Goal: Task Accomplishment & Management: Manage account settings

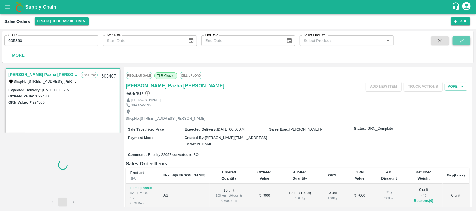
click at [457, 38] on button "submit" at bounding box center [461, 40] width 18 height 8
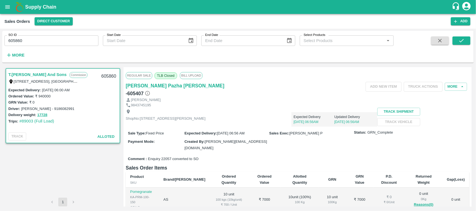
scroll to position [7, 0]
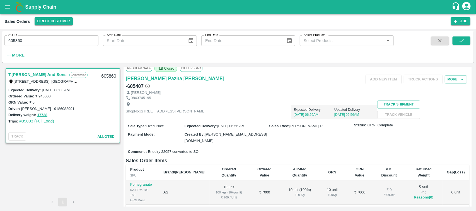
click at [53, 73] on link "T.[PERSON_NAME] And Sons" at bounding box center [37, 74] width 58 height 7
click at [44, 72] on link "T.[PERSON_NAME] And Sons" at bounding box center [37, 74] width 58 height 7
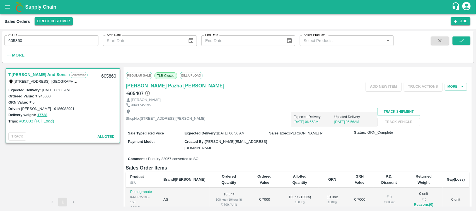
click at [46, 77] on link "T.[PERSON_NAME] And Sons" at bounding box center [37, 74] width 58 height 7
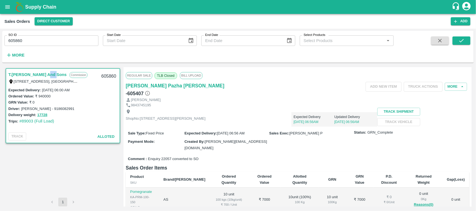
click at [46, 77] on link "T.[PERSON_NAME] And Sons" at bounding box center [37, 74] width 58 height 7
click at [54, 75] on link "T.[PERSON_NAME] And Sons" at bounding box center [37, 74] width 58 height 7
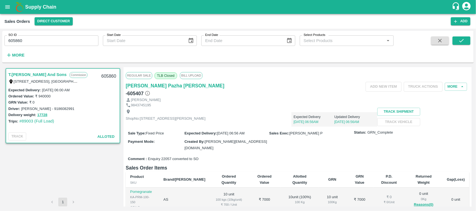
click at [54, 75] on link "T.[PERSON_NAME] And Sons" at bounding box center [37, 74] width 58 height 7
click at [48, 72] on link "T.[PERSON_NAME] And Sons" at bounding box center [37, 74] width 58 height 7
